Goal: Navigation & Orientation: Find specific page/section

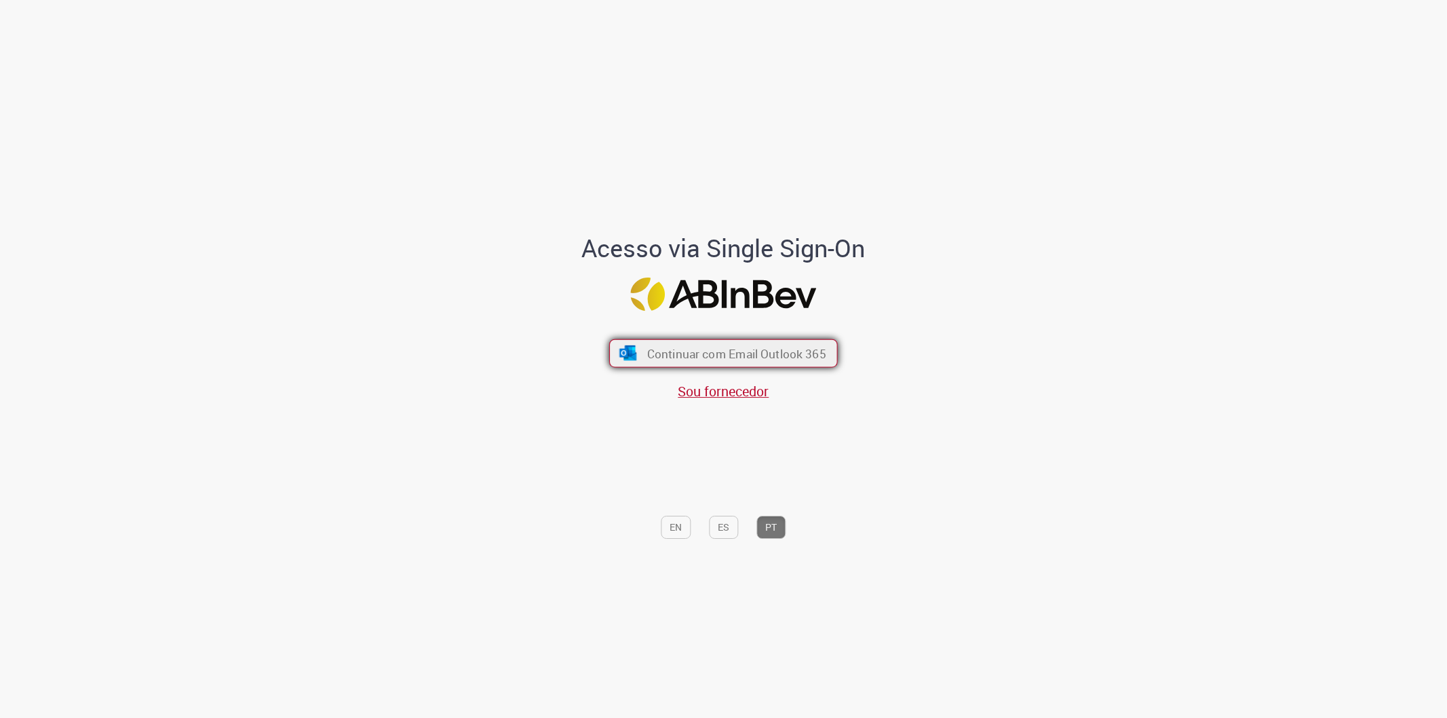
click at [708, 356] on span "Continuar com Email Outlook 365" at bounding box center [736, 353] width 179 height 16
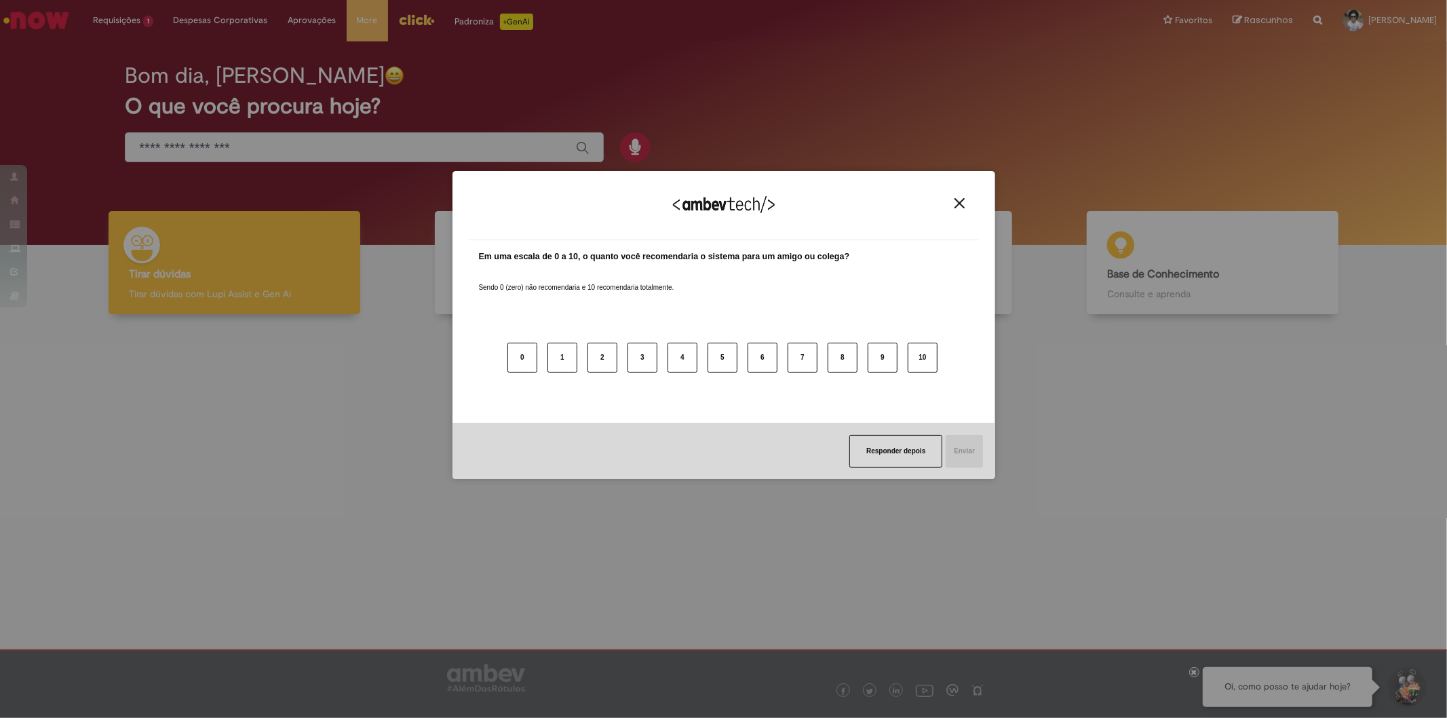
click at [961, 200] on img "Close" at bounding box center [960, 203] width 10 height 10
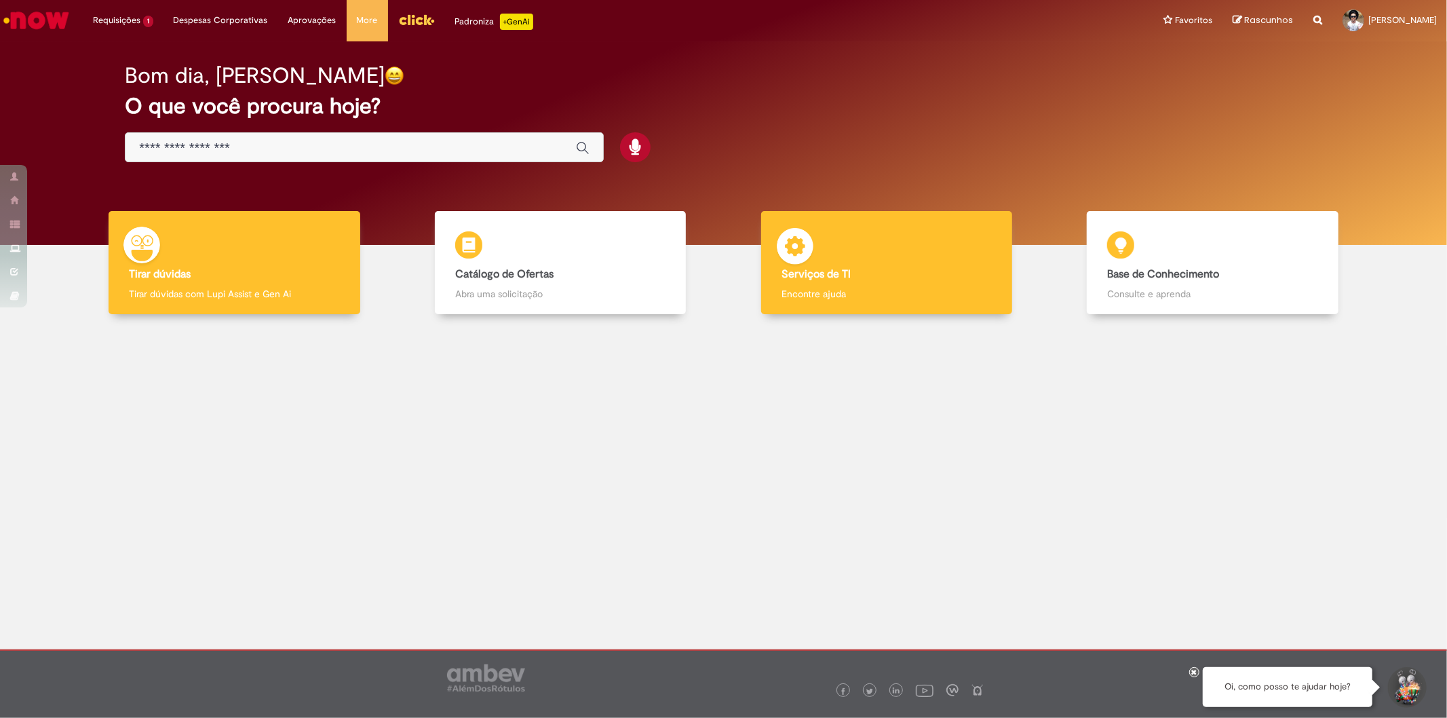
click at [872, 247] on div "Serviços de TI Serviços de TI Encontre ajuda" at bounding box center [886, 263] width 251 height 104
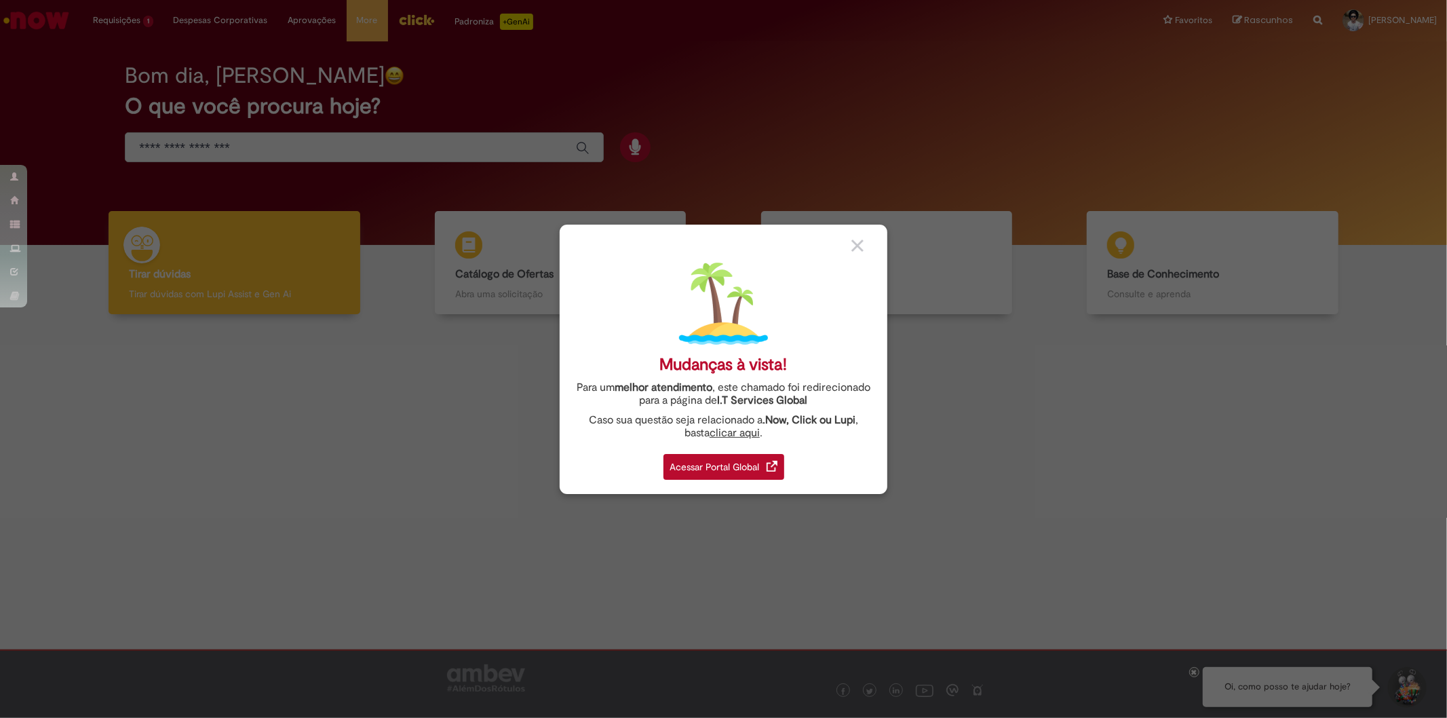
click at [730, 465] on div "Acessar Portal Global" at bounding box center [724, 467] width 121 height 26
